Goal: Information Seeking & Learning: Learn about a topic

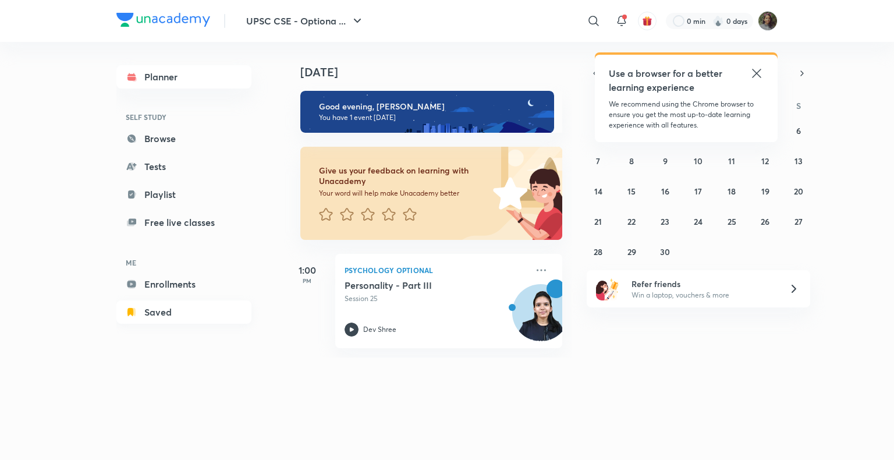
click at [176, 311] on link "Saved" at bounding box center [183, 311] width 135 height 23
click at [185, 286] on link "Enrollments" at bounding box center [183, 283] width 135 height 23
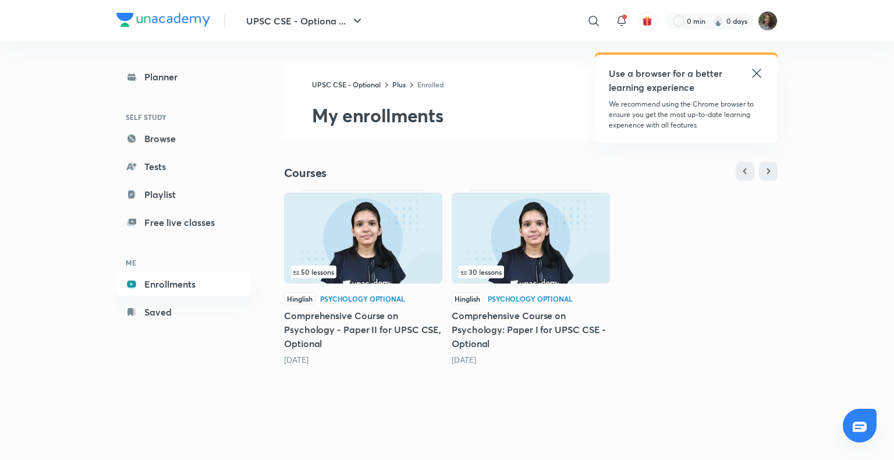
click at [480, 296] on span "Hinglish" at bounding box center [467, 298] width 31 height 13
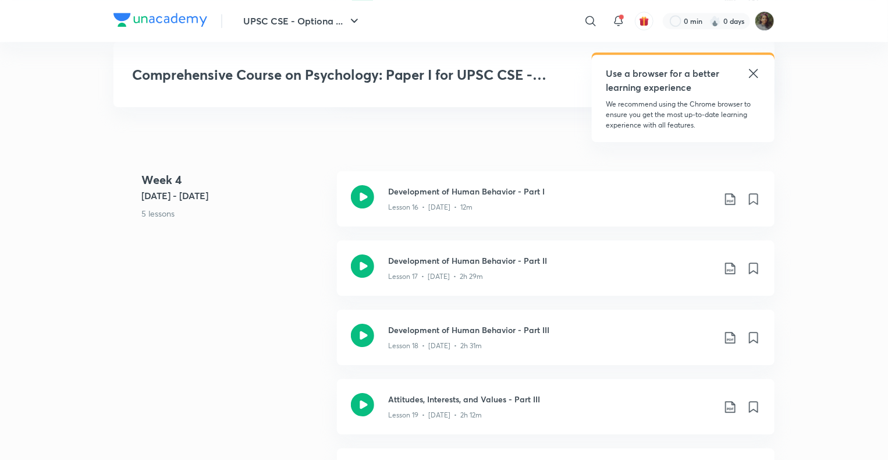
scroll to position [1844, 0]
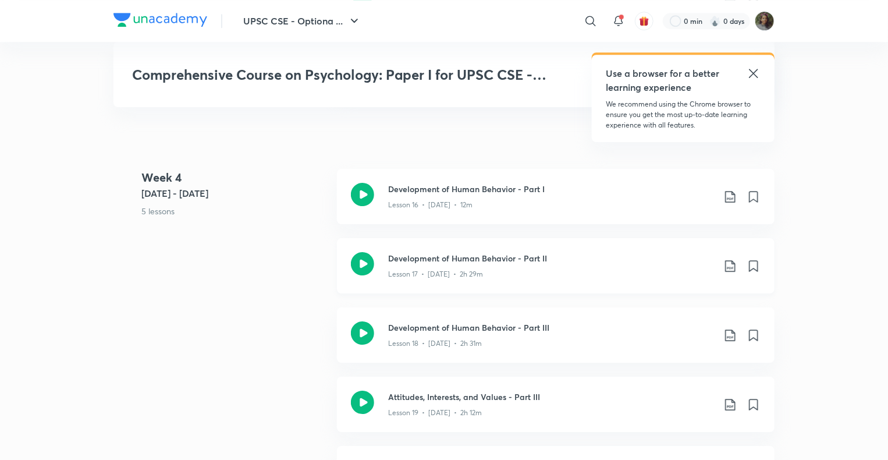
click at [480, 282] on div "Development of Human Behavior - Part II Lesson 17 • [DATE] • 2h 29m" at bounding box center [556, 265] width 438 height 55
